Goal: Navigation & Orientation: Find specific page/section

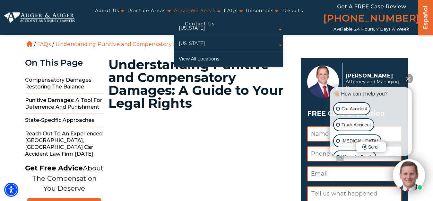
click at [188, 10] on link "Areas We Serve" at bounding box center [195, 10] width 42 height 13
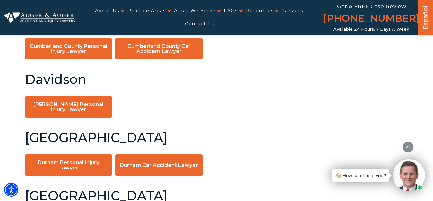
scroll to position [1925, 0]
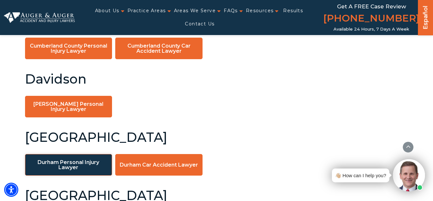
click at [73, 154] on link "Durham Personal Injury Lawyer" at bounding box center [68, 164] width 87 height 21
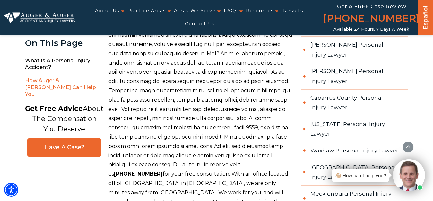
scroll to position [577, 0]
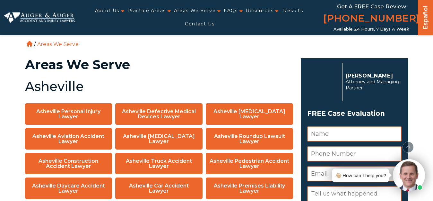
scroll to position [1925, 0]
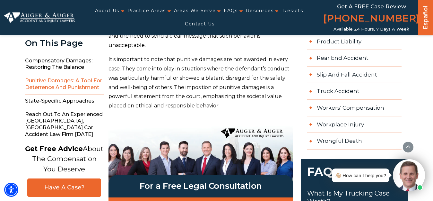
scroll to position [545, 0]
